Goal: Transaction & Acquisition: Subscribe to service/newsletter

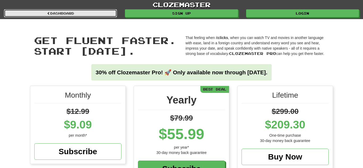
click at [33, 14] on link "Dashboard" at bounding box center [60, 13] width 113 height 8
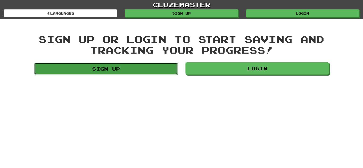
click at [169, 72] on link "Sign up" at bounding box center [105, 69] width 143 height 12
